Goal: Ask a question

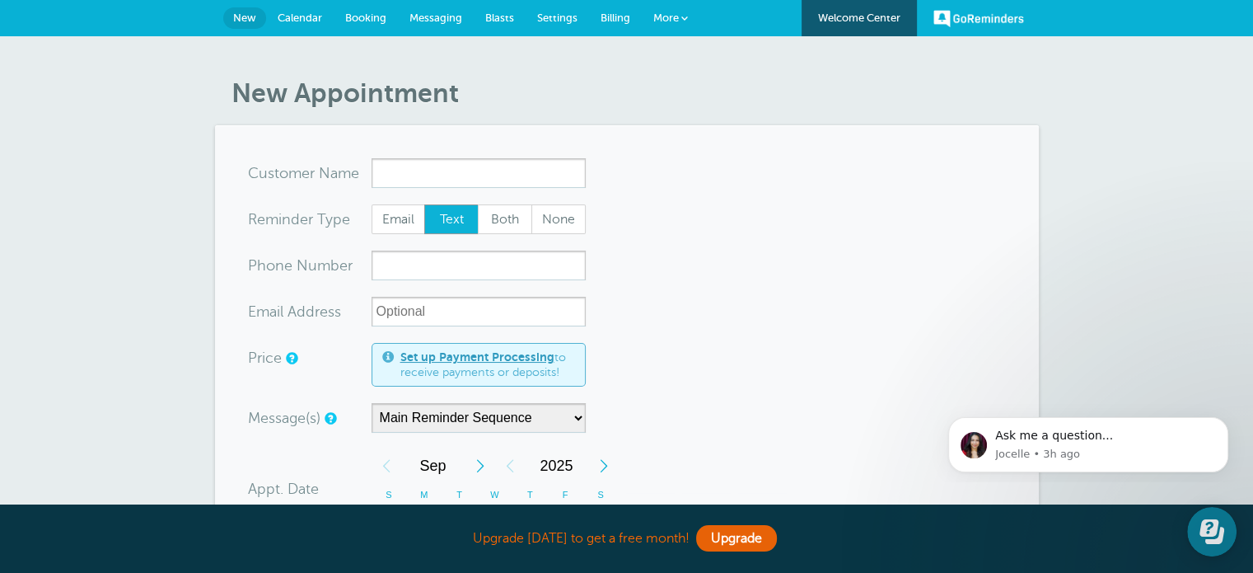
click at [289, 20] on span "Calendar" at bounding box center [300, 18] width 44 height 12
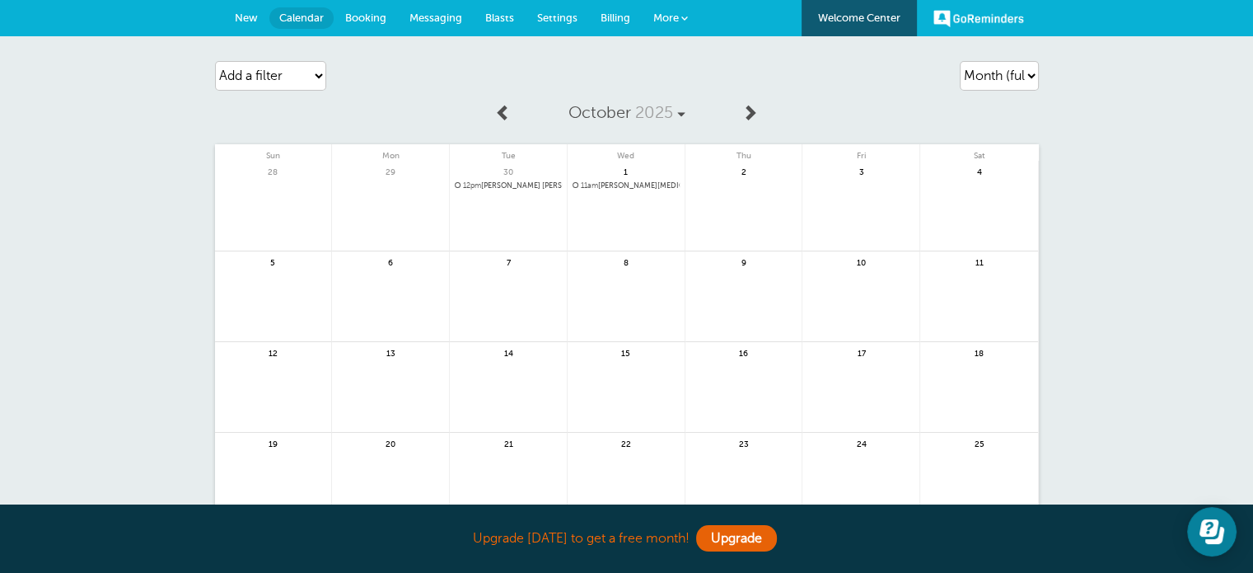
click at [606, 184] on span "11am [PERSON_NAME][MEDICAL_DATA]" at bounding box center [626, 185] width 107 height 9
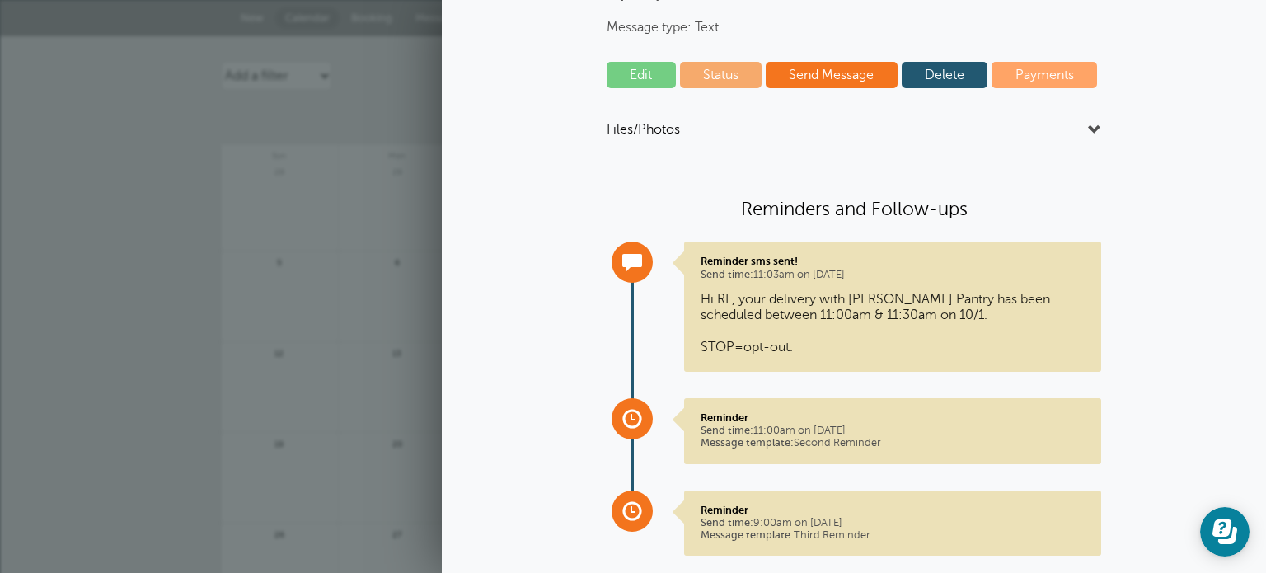
scroll to position [168, 0]
click at [200, 295] on div "Agenda Day Week Month (full view) Month (condensed) Add a filter Customer Searc…" at bounding box center [633, 358] width 1266 height 644
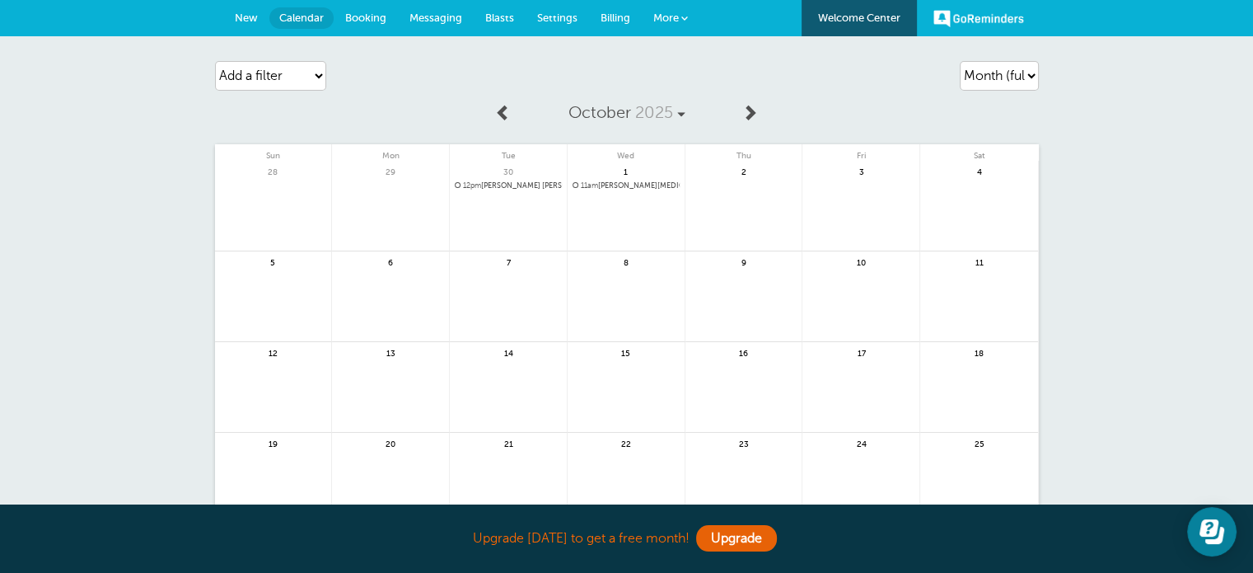
click at [604, 183] on span "11am [PERSON_NAME][MEDICAL_DATA]" at bounding box center [626, 185] width 107 height 9
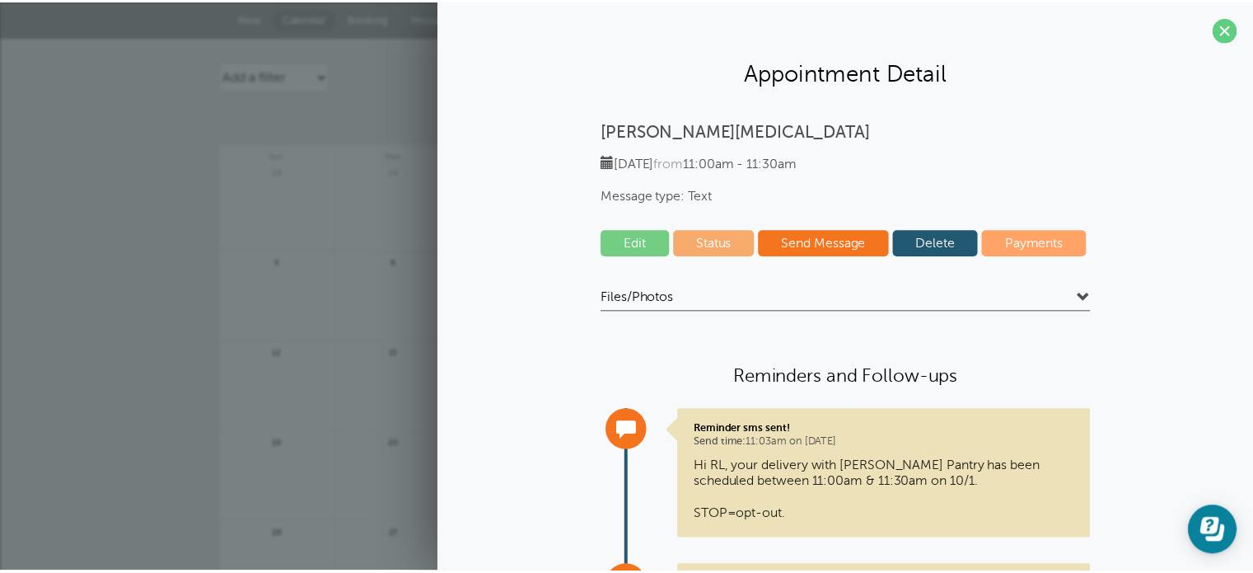
scroll to position [204, 0]
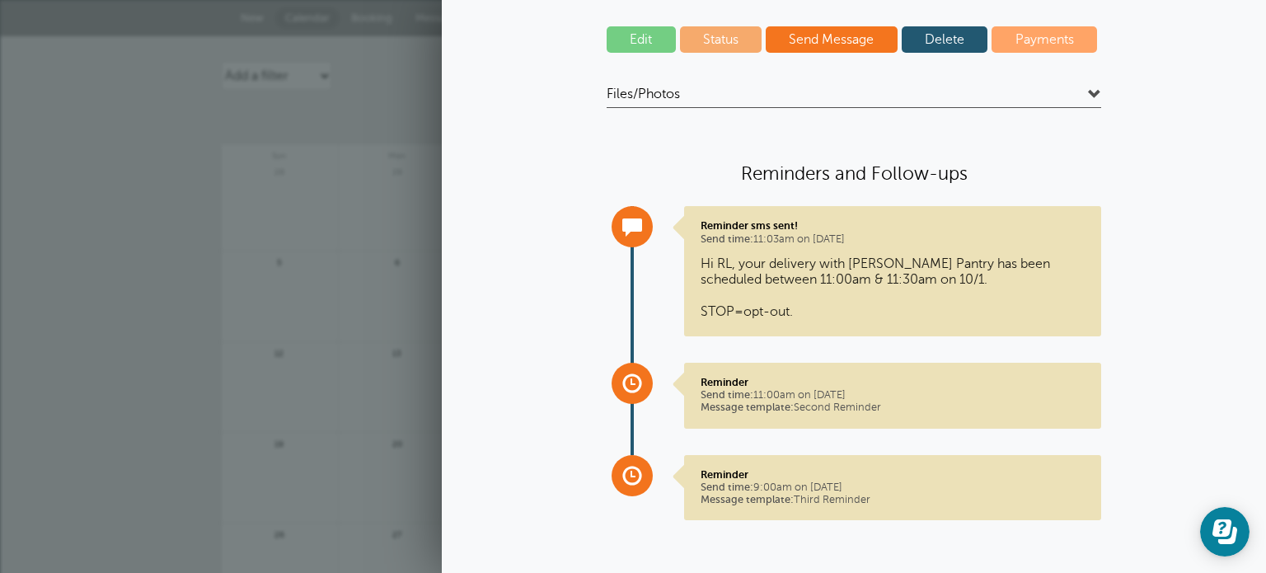
click at [170, 325] on div "Agenda Day Week Month (full view) Month (condensed) Add a filter Customer Searc…" at bounding box center [633, 358] width 1266 height 644
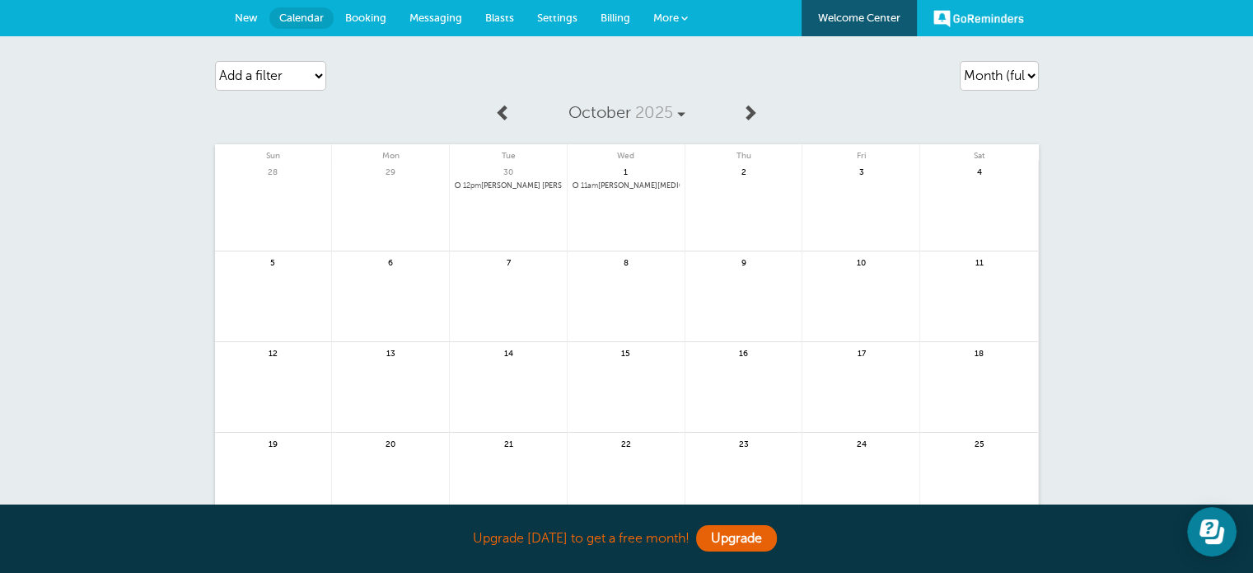
click at [860, 21] on link "Welcome Center" at bounding box center [859, 18] width 115 height 36
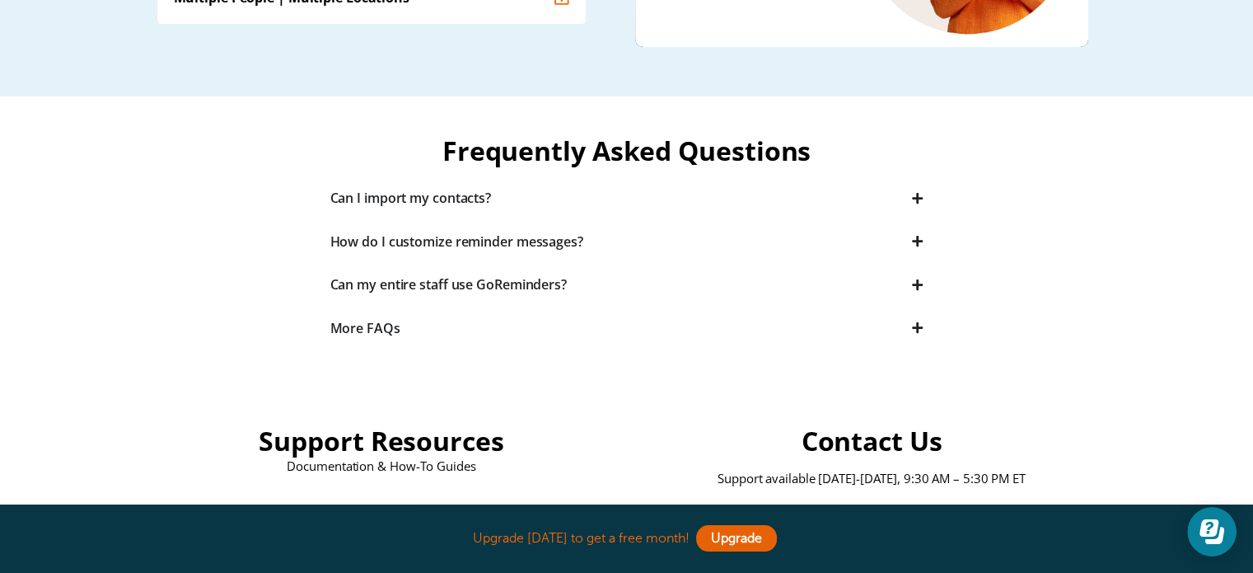
scroll to position [742, 0]
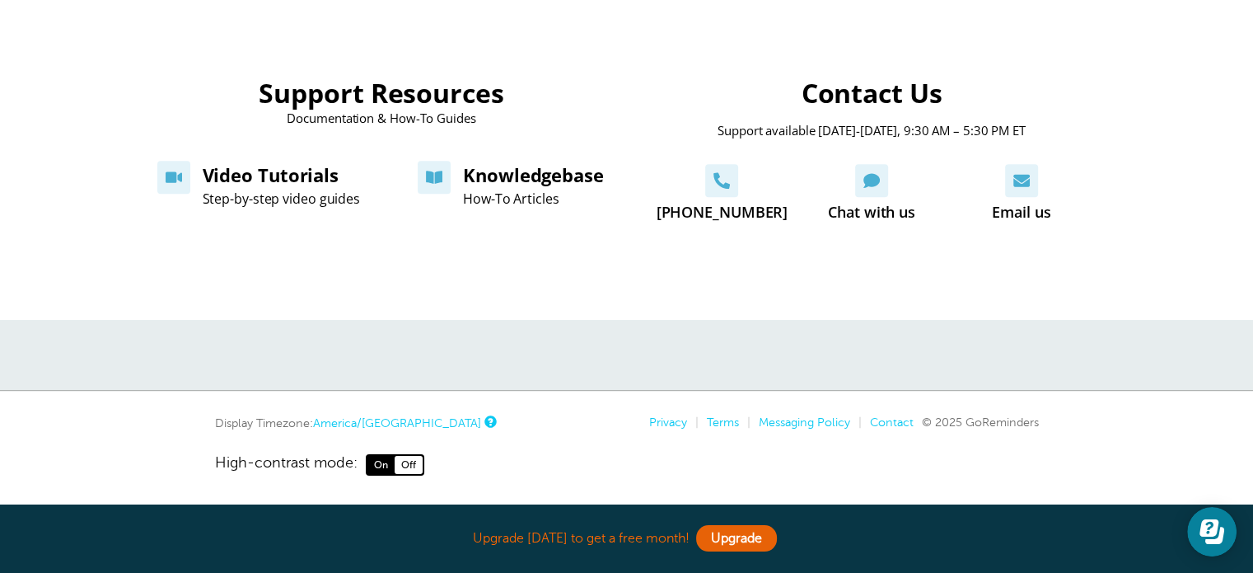
click at [881, 430] on nav "Display Timezone: America/Chicago Privacy | Terms | Messaging Policy | Contact …" at bounding box center [627, 445] width 824 height 60
click at [878, 415] on link "Contact" at bounding box center [892, 421] width 44 height 13
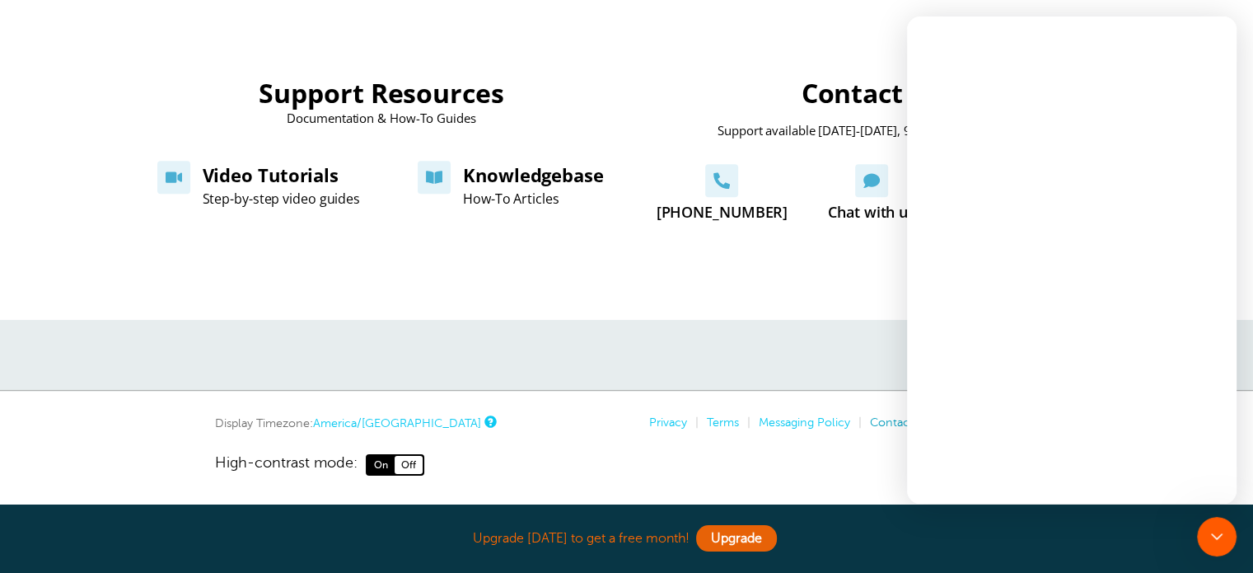
scroll to position [0, 0]
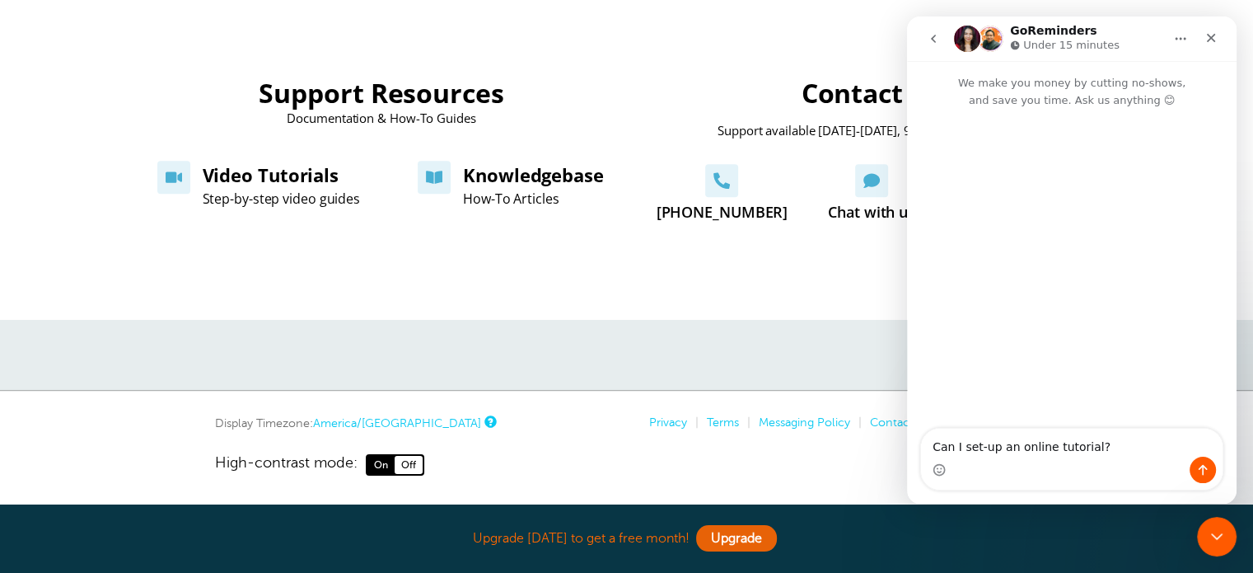
type textarea "Can I set-up an online tutorial?"
